Goal: Information Seeking & Learning: Learn about a topic

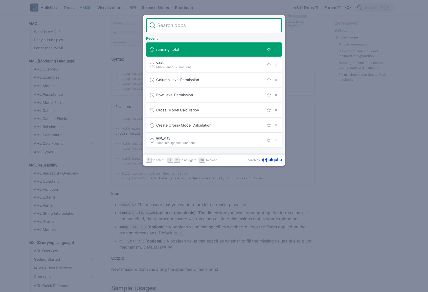
scroll to position [306, 0]
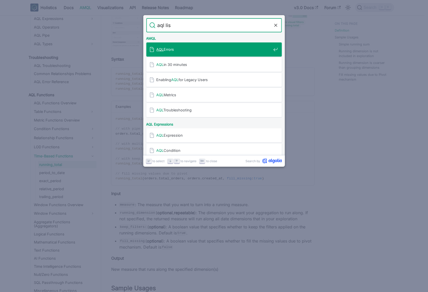
type input "aql list"
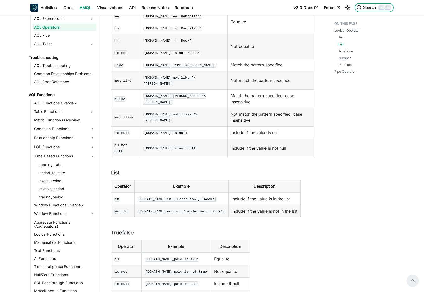
scroll to position [105, 0]
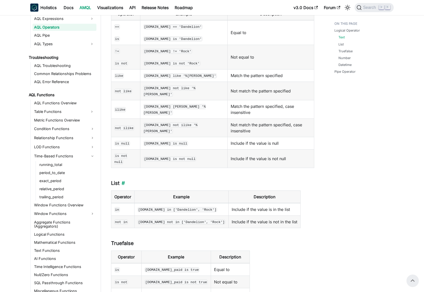
click at [113, 180] on h3 "List ​" at bounding box center [212, 183] width 203 height 6
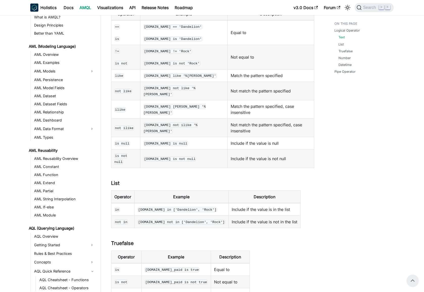
scroll to position [42, 0]
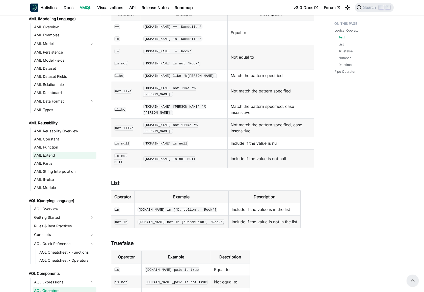
click at [55, 155] on link "AML Extend" at bounding box center [65, 155] width 64 height 7
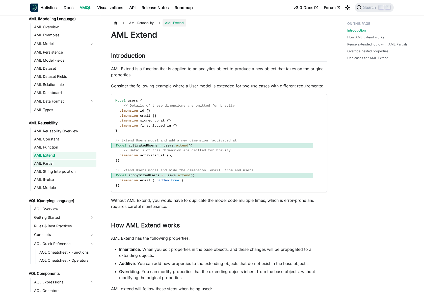
click at [61, 161] on link "AML Partial" at bounding box center [65, 163] width 64 height 7
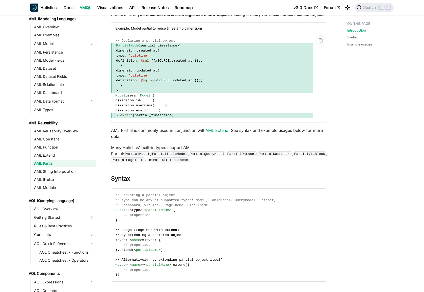
scroll to position [21, 0]
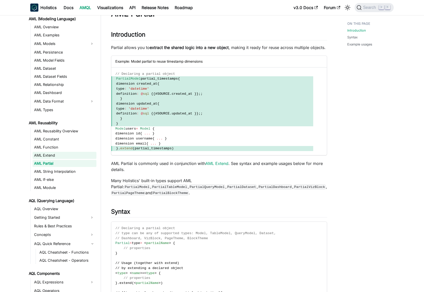
click at [61, 155] on link "AML Extend" at bounding box center [65, 155] width 64 height 7
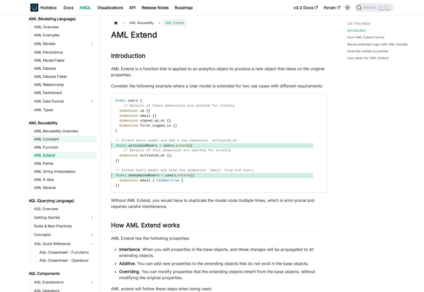
click at [70, 141] on link "AML Constant" at bounding box center [65, 139] width 64 height 7
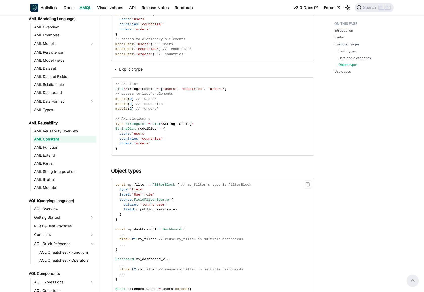
scroll to position [417, 0]
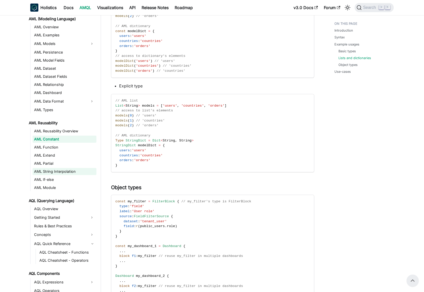
click at [73, 171] on link "AML String Interpolation" at bounding box center [65, 171] width 64 height 7
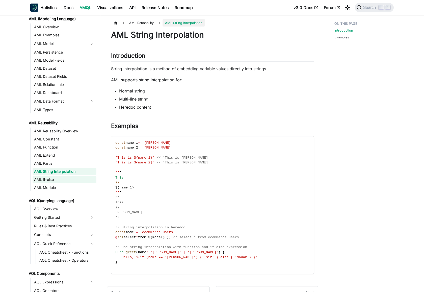
click at [63, 181] on link "AML If-else" at bounding box center [65, 179] width 64 height 7
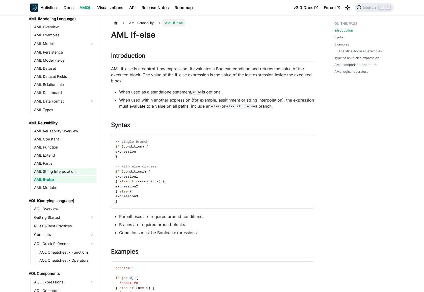
click at [55, 170] on link "AML String Interpolation" at bounding box center [65, 171] width 64 height 7
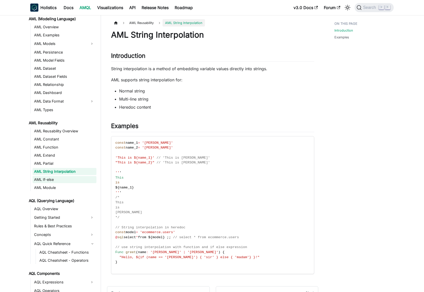
click at [66, 180] on link "AML If-else" at bounding box center [65, 179] width 64 height 7
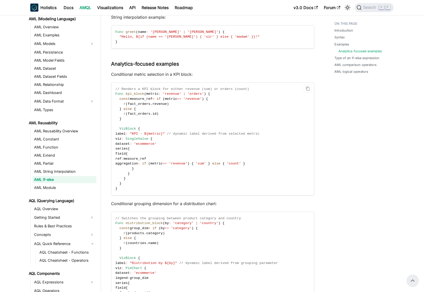
scroll to position [244, 0]
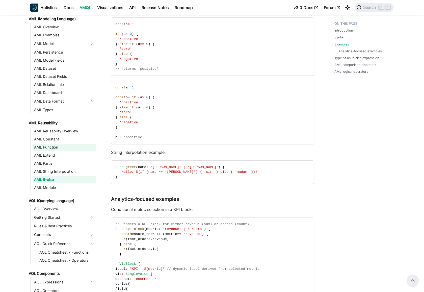
click at [54, 149] on link "AML Function" at bounding box center [65, 147] width 64 height 7
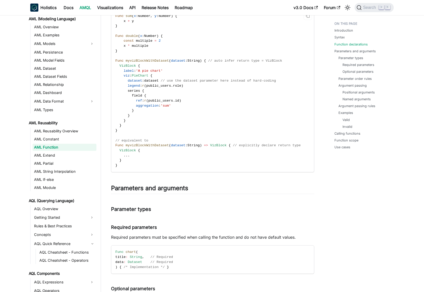
scroll to position [248, 0]
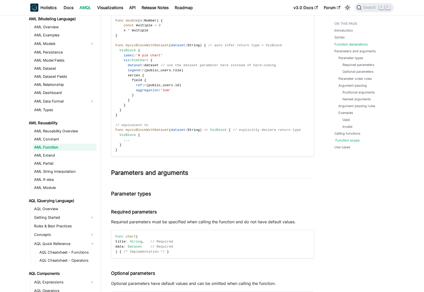
click at [346, 140] on link "Function scope" at bounding box center [348, 140] width 24 height 5
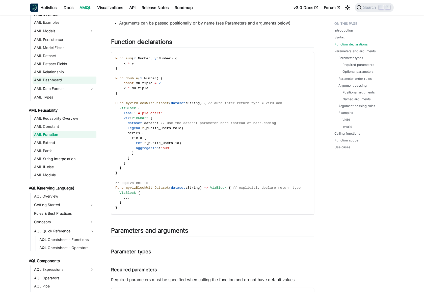
scroll to position [55, 0]
click at [49, 174] on link "AML Module" at bounding box center [65, 174] width 64 height 7
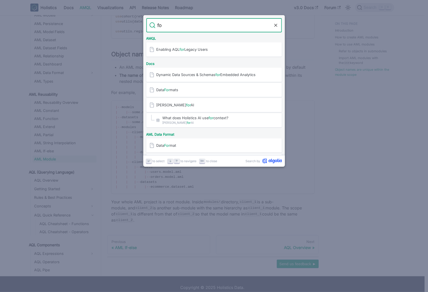
type input "f"
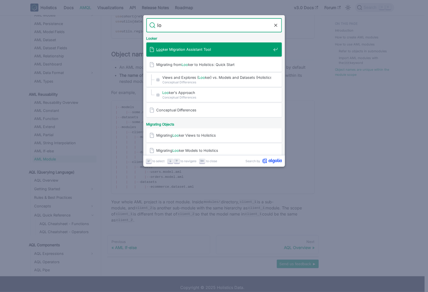
type input "l"
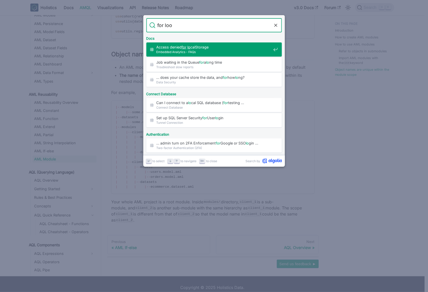
type input "for loop"
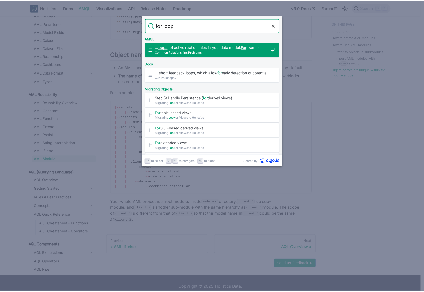
scroll to position [99, 0]
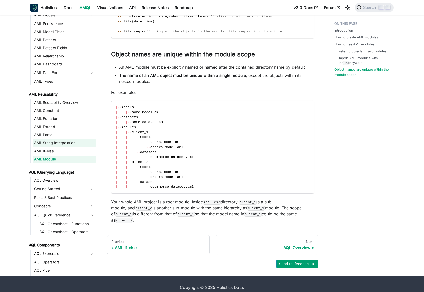
click at [71, 139] on link "AML String Interpolation" at bounding box center [65, 142] width 64 height 7
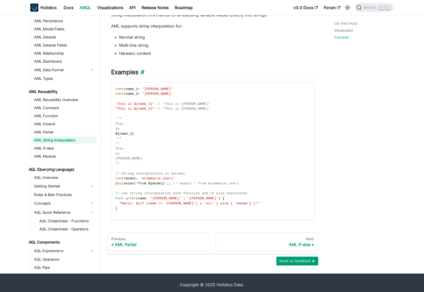
scroll to position [57, 0]
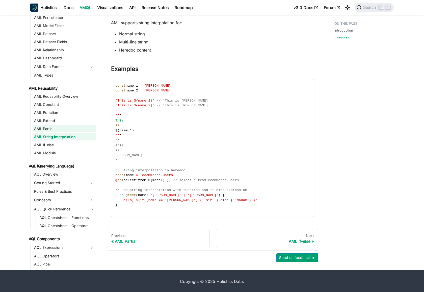
click at [56, 127] on link "AML Partial" at bounding box center [65, 128] width 64 height 7
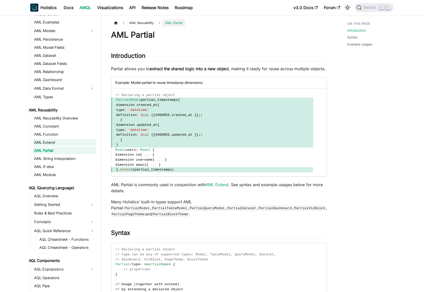
click at [55, 144] on link "AML Extend" at bounding box center [65, 142] width 64 height 7
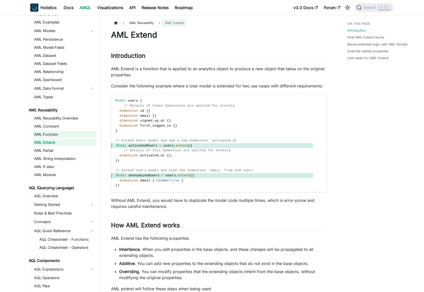
click at [56, 132] on link "AML Function" at bounding box center [65, 134] width 64 height 7
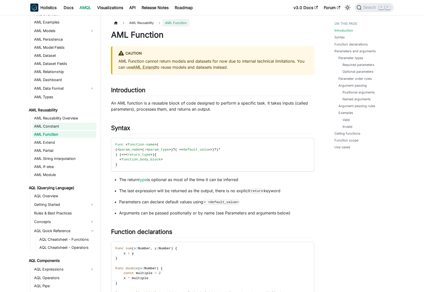
click at [60, 128] on link "AML Constant" at bounding box center [65, 126] width 64 height 7
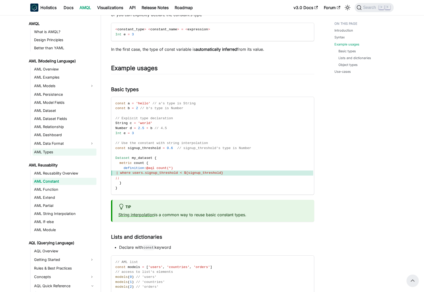
click at [68, 152] on link "AML Types" at bounding box center [65, 152] width 64 height 7
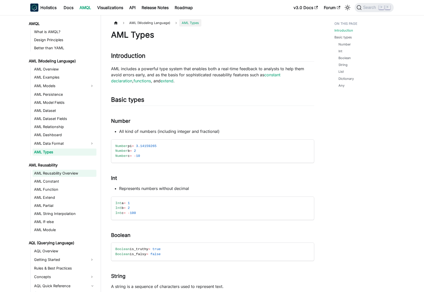
click at [68, 171] on link "AML Reusability Overview" at bounding box center [65, 173] width 64 height 7
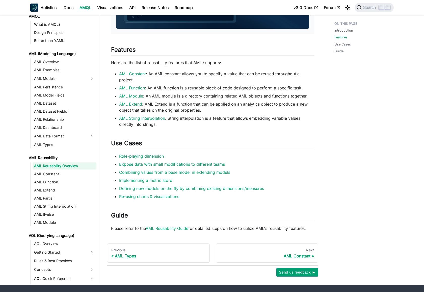
scroll to position [268, 0]
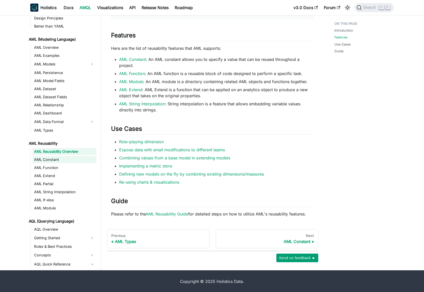
click at [61, 159] on link "AML Constant" at bounding box center [65, 159] width 64 height 7
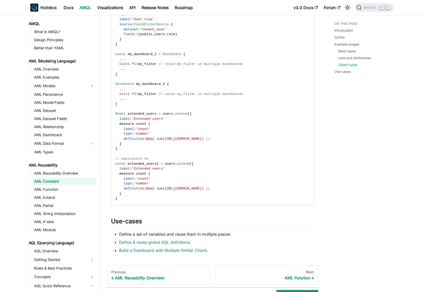
scroll to position [630, 0]
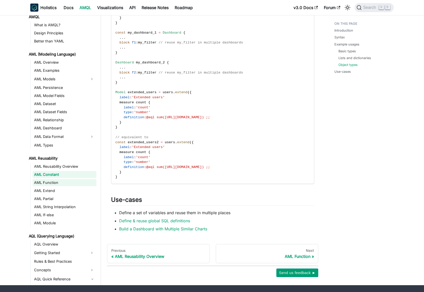
click at [66, 181] on link "AML Function" at bounding box center [65, 182] width 64 height 7
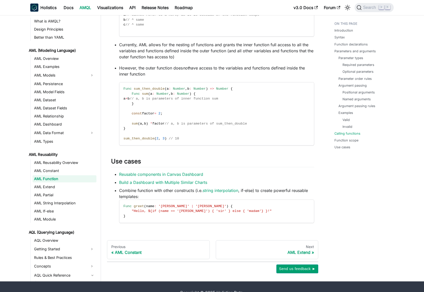
scroll to position [1228, 0]
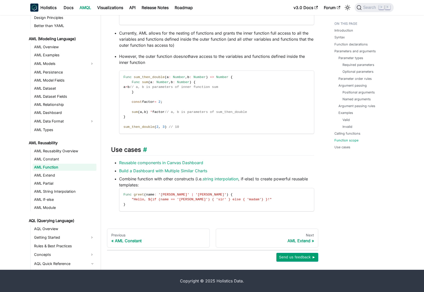
click at [234, 152] on h2 "Use cases ​" at bounding box center [212, 151] width 203 height 10
click at [281, 178] on li "Combine function with other constructs (i.e. string interpolation , if-else) to…" at bounding box center [216, 194] width 195 height 36
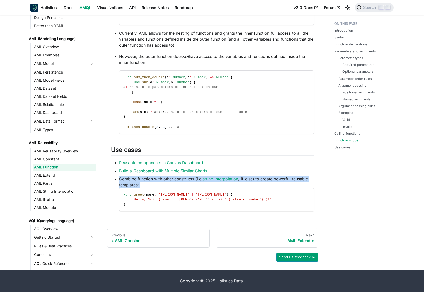
click at [281, 178] on li "Combine function with other constructs (i.e. string interpolation , if-else) to…" at bounding box center [216, 194] width 195 height 36
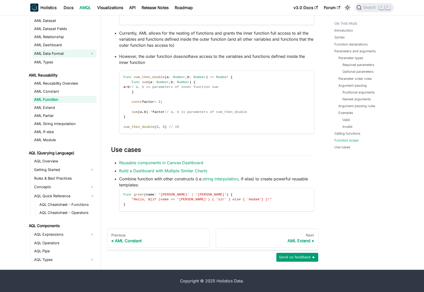
scroll to position [83, 0]
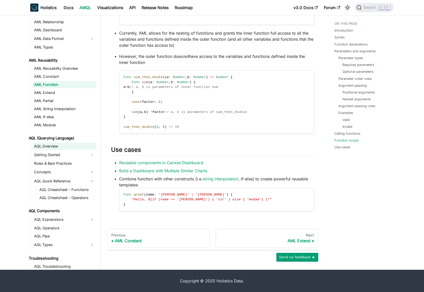
click at [33, 148] on link "AQL Overview" at bounding box center [65, 146] width 64 height 7
